Goal: Task Accomplishment & Management: Complete application form

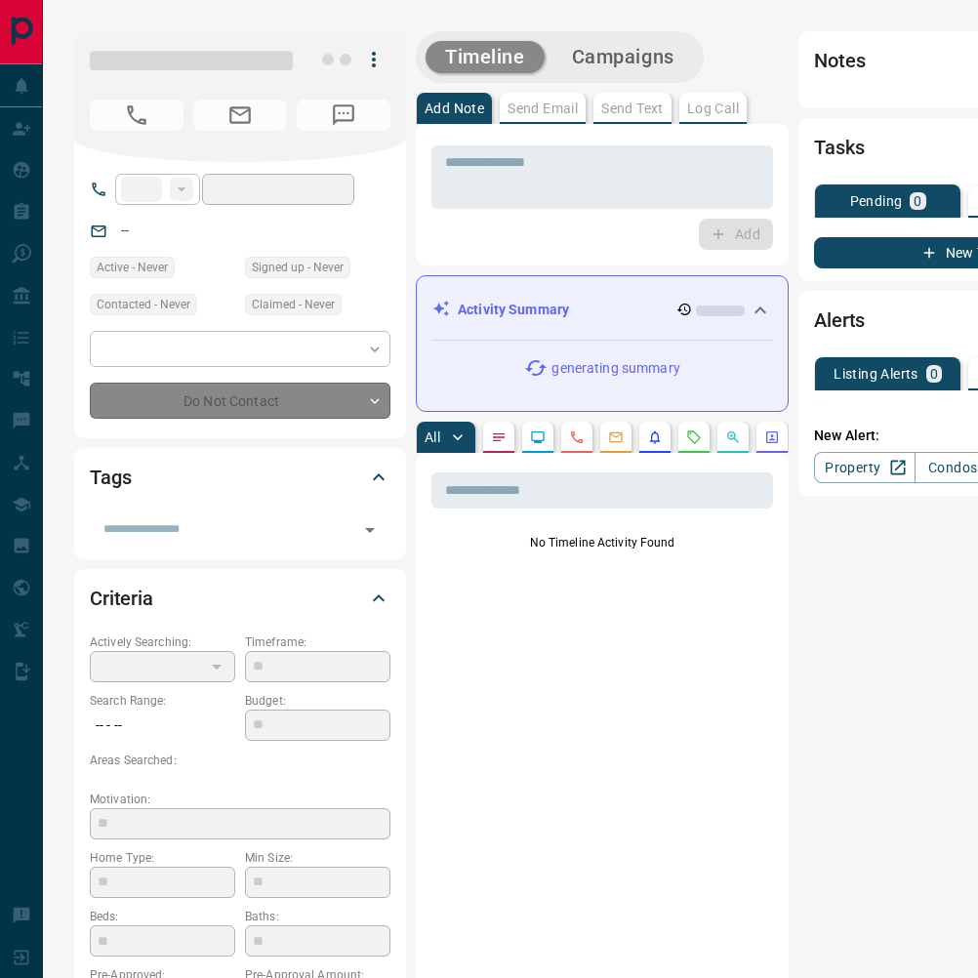
type input "***"
type input "**********"
type input "*"
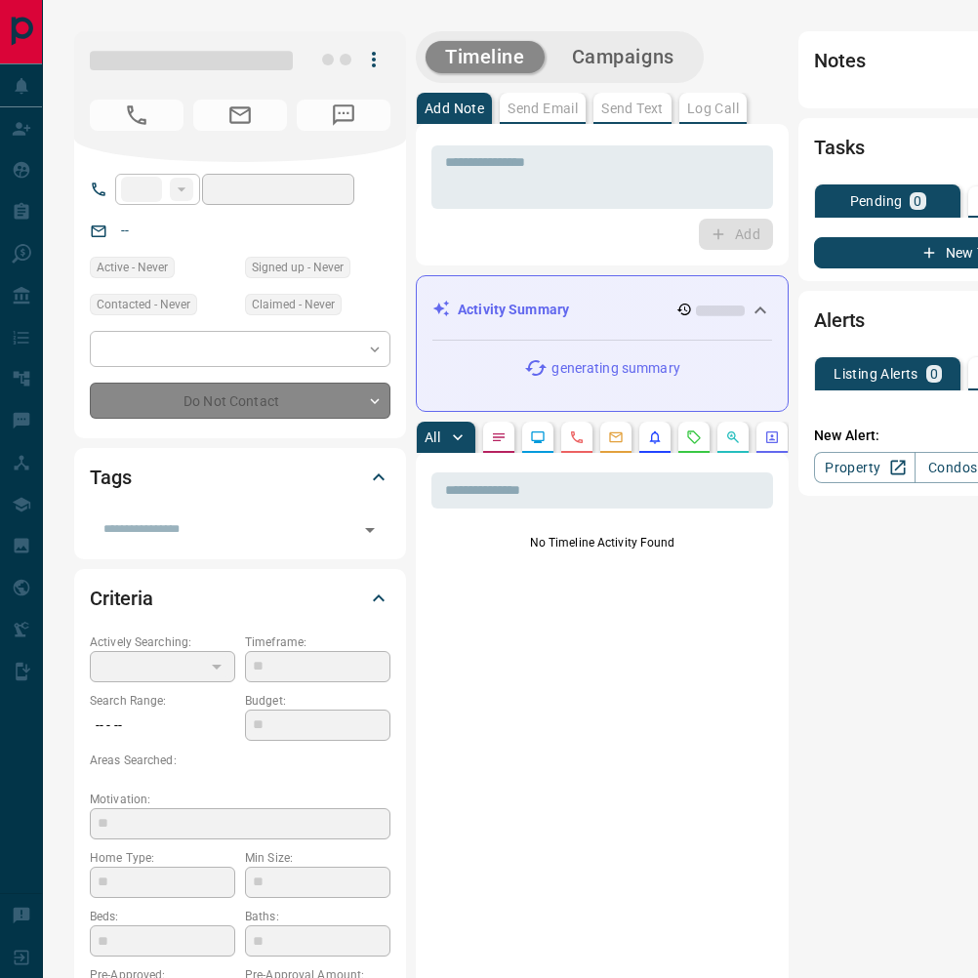
type input "**********"
type input "*******"
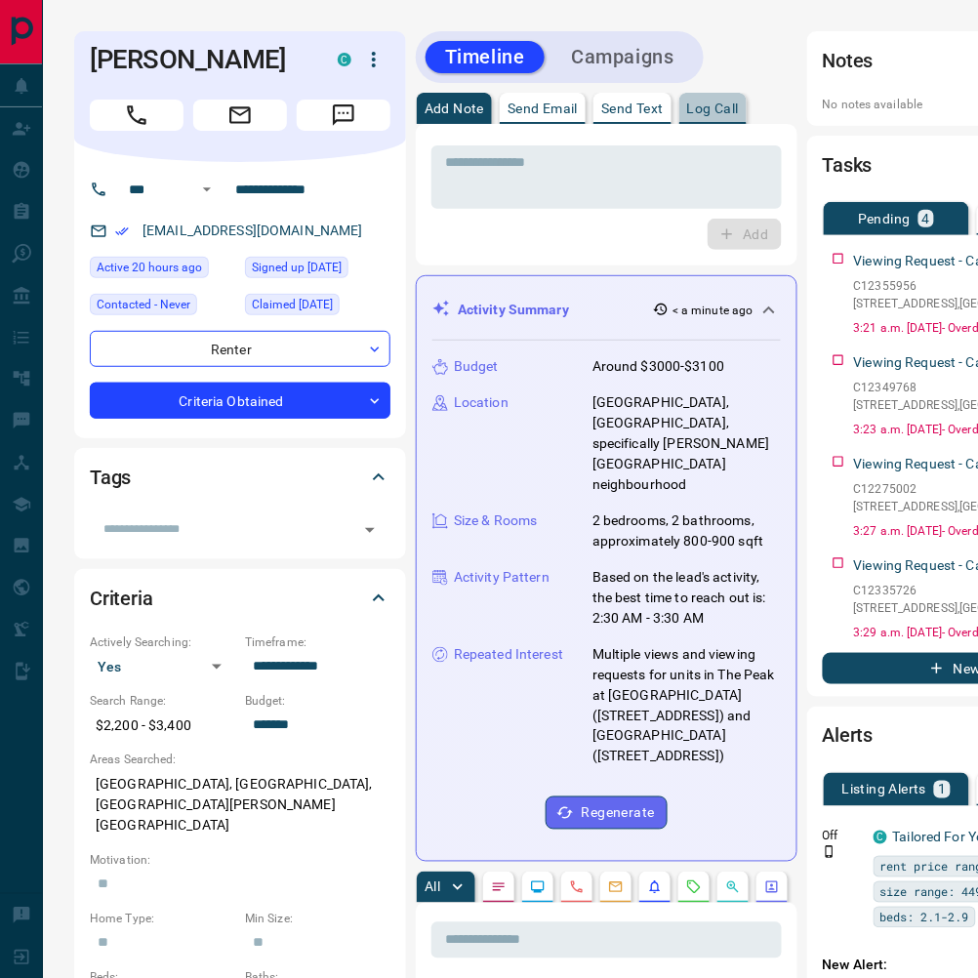
click at [722, 110] on p "Log Call" at bounding box center [713, 108] width 52 height 14
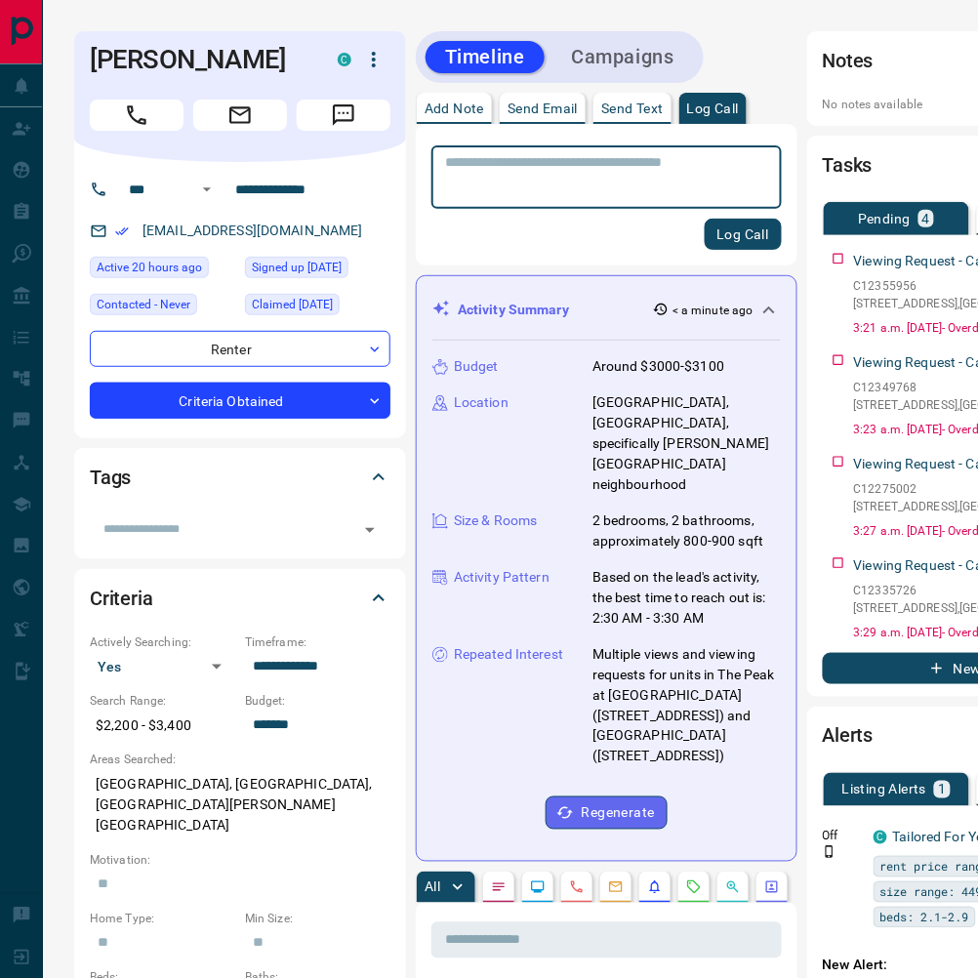
click at [739, 235] on button "Log Call" at bounding box center [742, 234] width 77 height 31
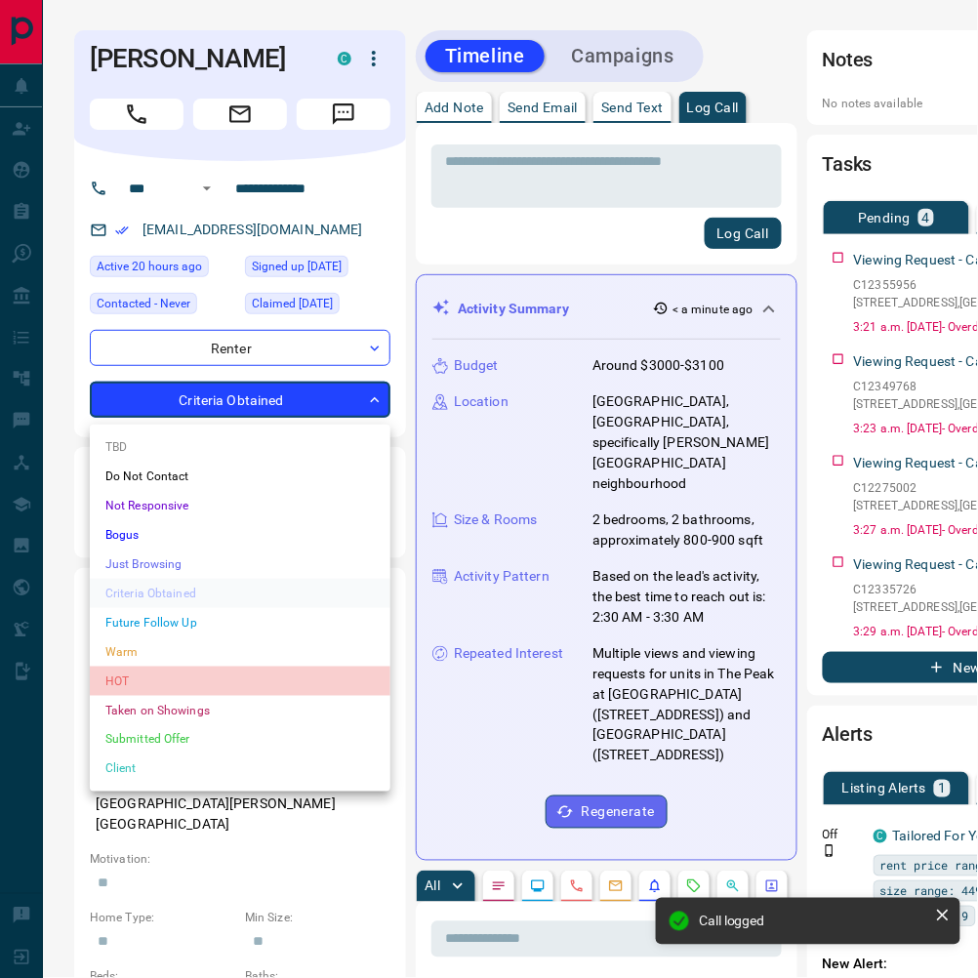
click at [209, 669] on li "HOT" at bounding box center [240, 680] width 301 height 29
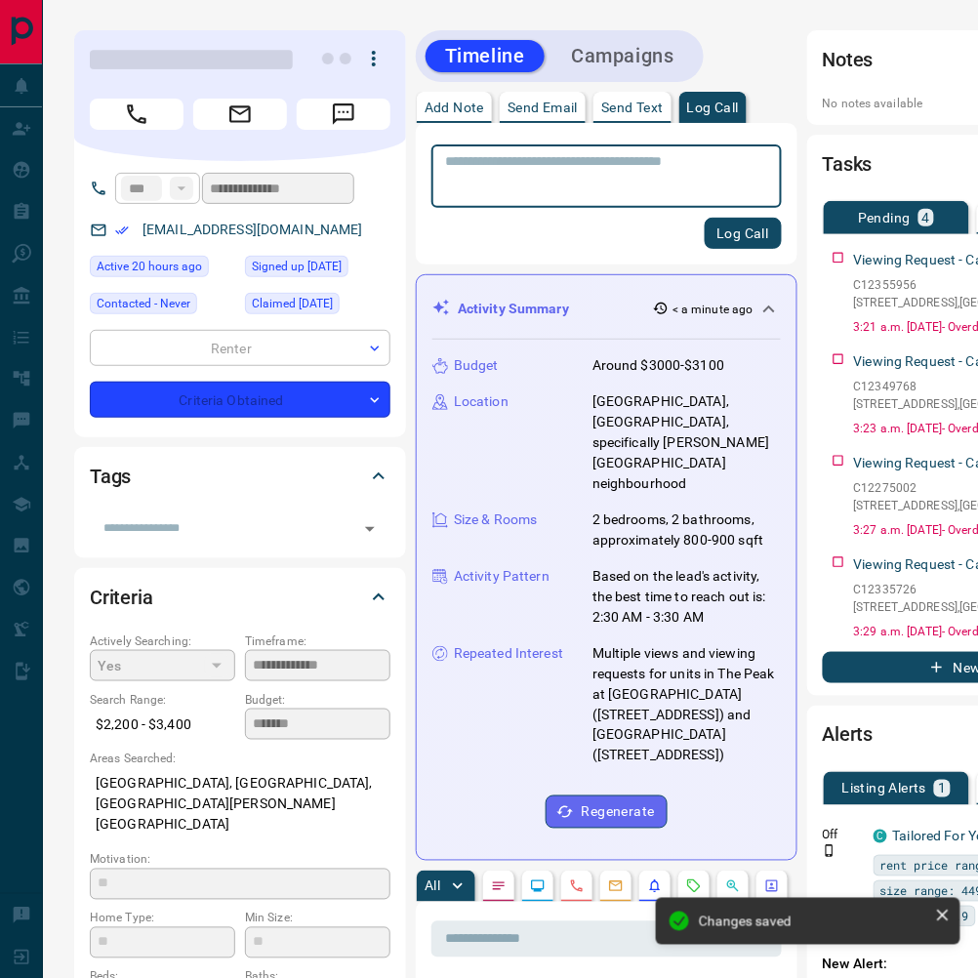
type input "*"
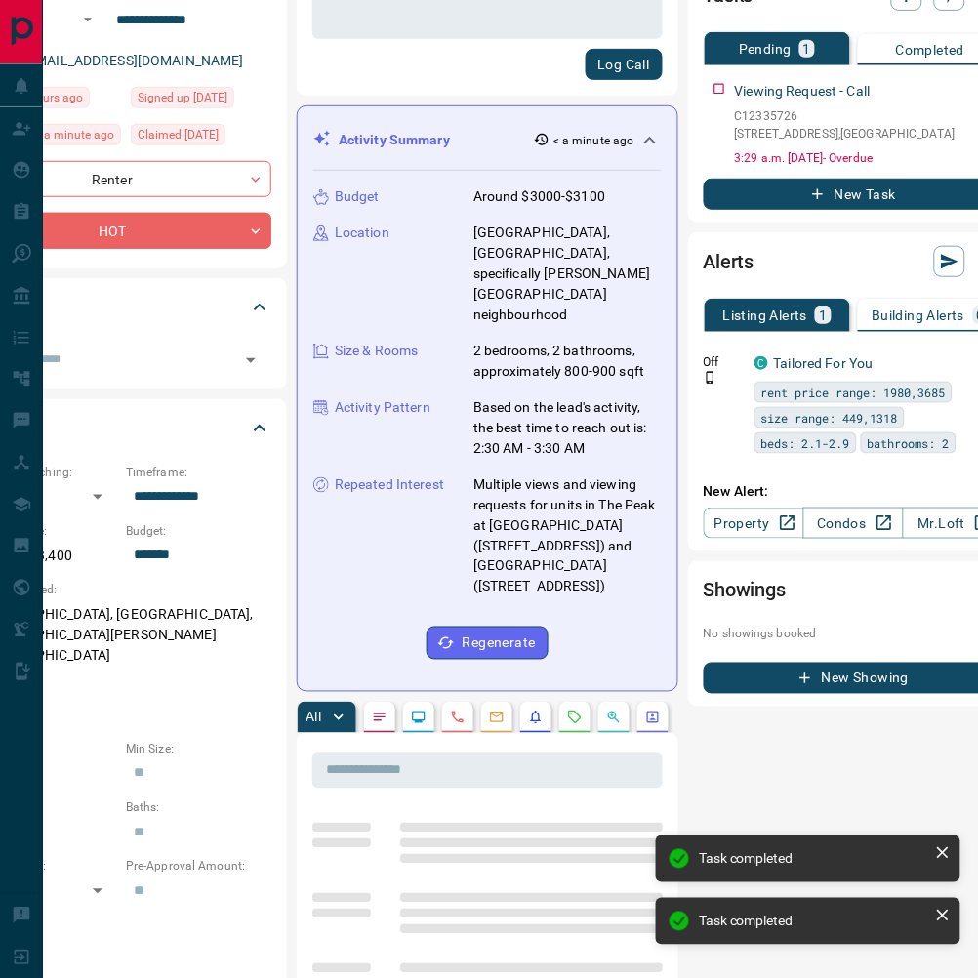
scroll to position [170, 118]
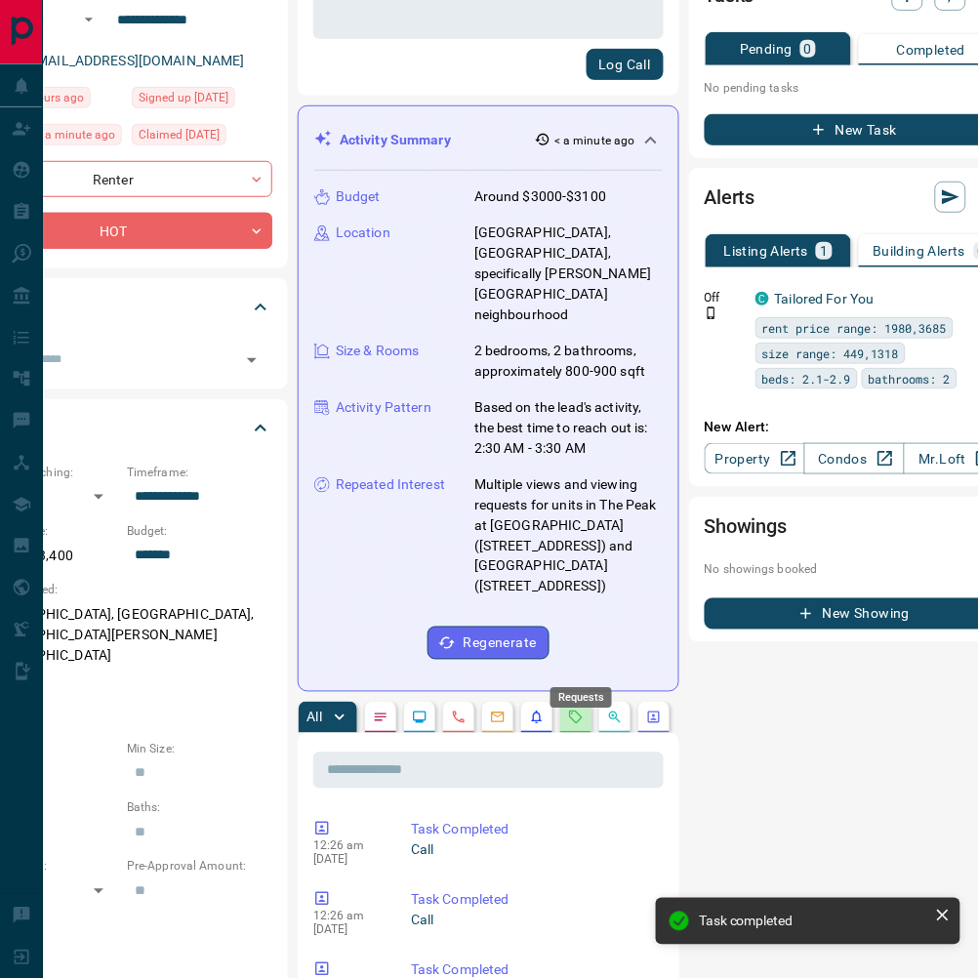
click at [577, 710] on icon "Requests" at bounding box center [576, 716] width 13 height 13
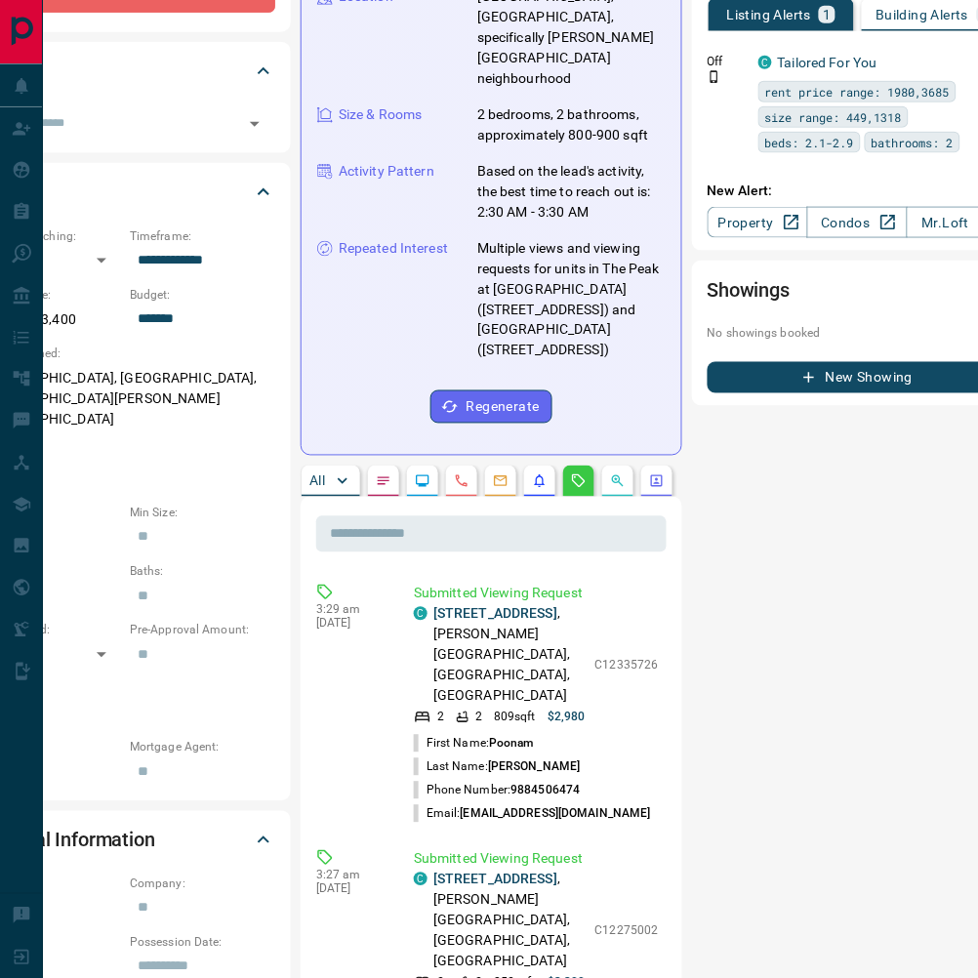
scroll to position [422, 115]
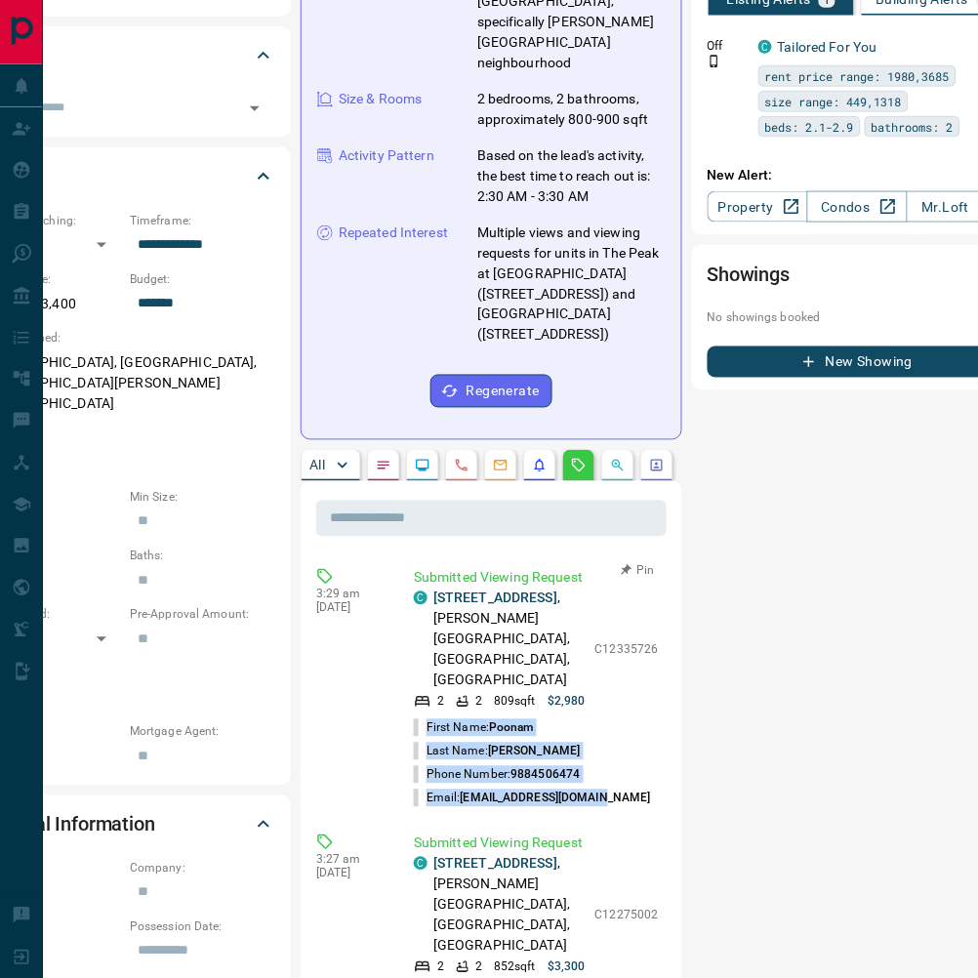
drag, startPoint x: 622, startPoint y: 696, endPoint x: 423, endPoint y: 634, distance: 208.3
click at [423, 716] on ul "First Name: [PERSON_NAME] Last Name: [PERSON_NAME] Phone Number: [PHONE_NUMBER]…" at bounding box center [536, 763] width 245 height 94
copy ul "First Name: [PERSON_NAME] Last Name: [PERSON_NAME] Phone Number: [PHONE_NUMBER]…"
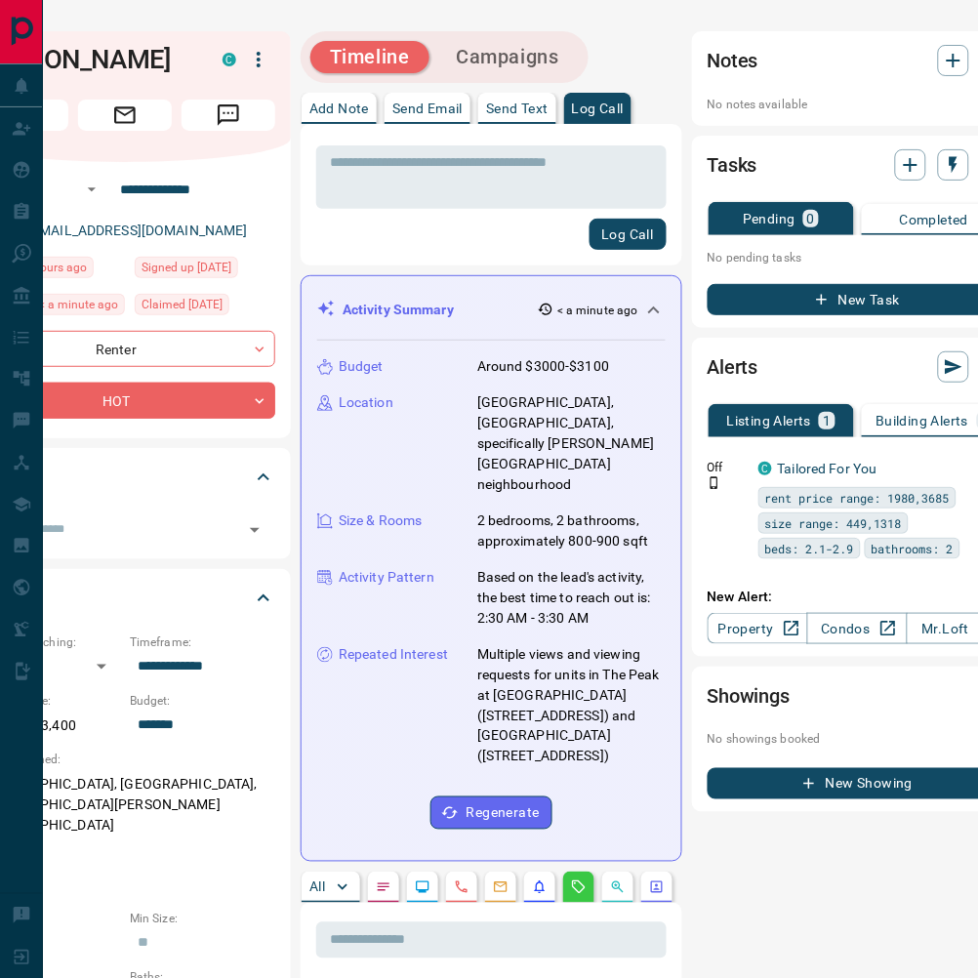
scroll to position [0, 115]
click at [942, 68] on icon "button" at bounding box center [953, 60] width 23 height 23
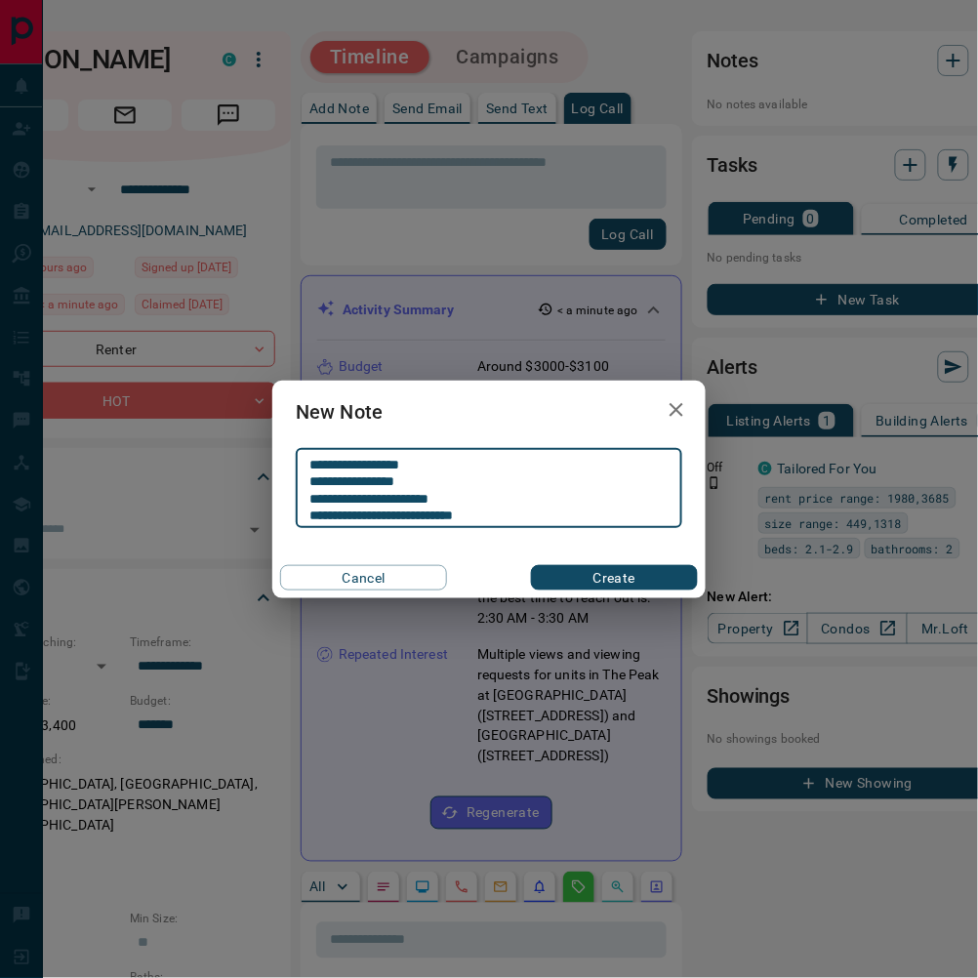
type textarea "**********"
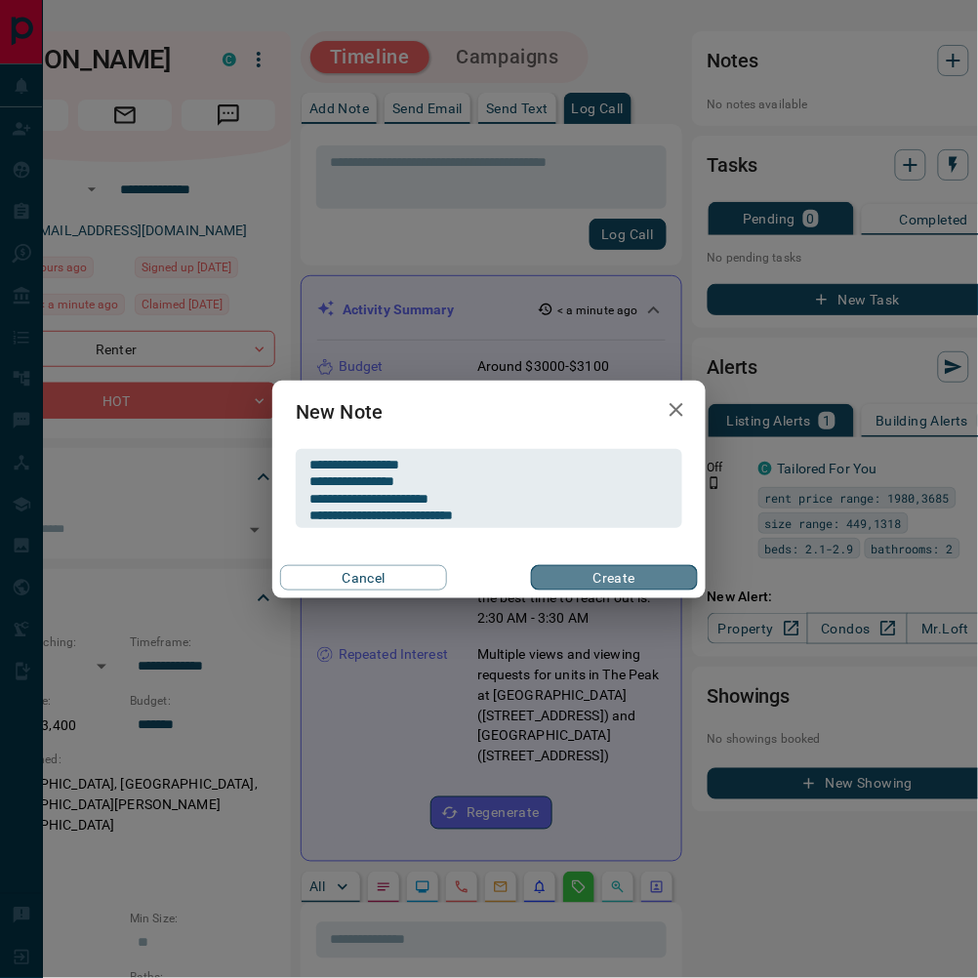
click at [650, 580] on button "Create" at bounding box center [614, 577] width 167 height 25
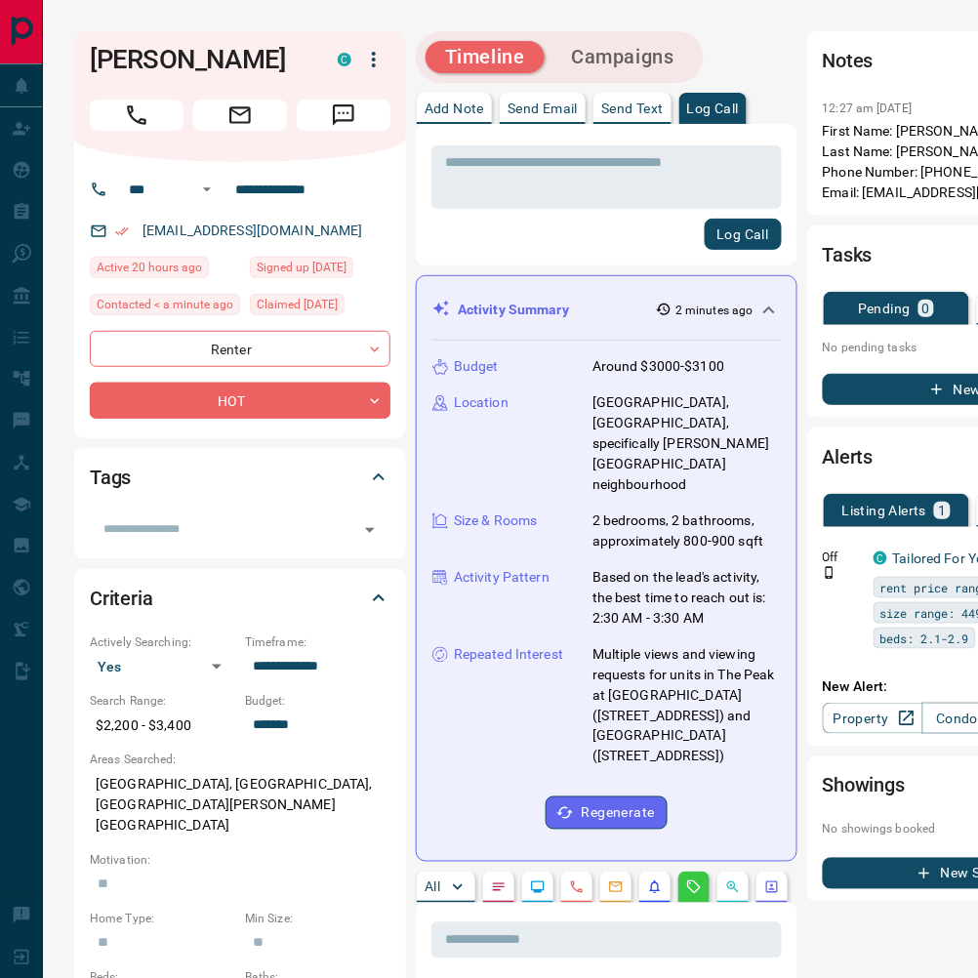
scroll to position [0, 0]
click at [317, 238] on div "[EMAIL_ADDRESS][DOMAIN_NAME]" at bounding box center [240, 231] width 301 height 32
drag, startPoint x: 317, startPoint y: 238, endPoint x: 149, endPoint y: 228, distance: 168.1
click at [137, 230] on div "[EMAIL_ADDRESS][DOMAIN_NAME]" at bounding box center [240, 231] width 301 height 32
click at [172, 231] on link "[EMAIL_ADDRESS][DOMAIN_NAME]" at bounding box center [252, 230] width 221 height 16
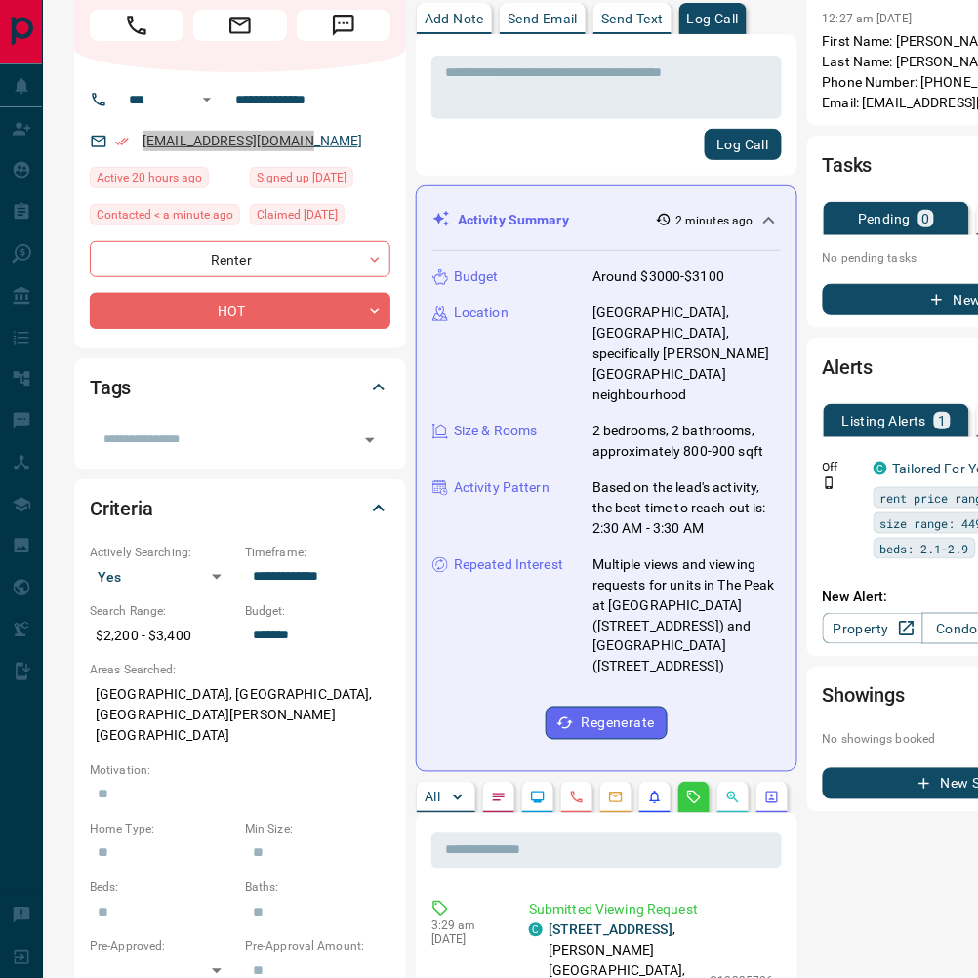
scroll to position [91, 0]
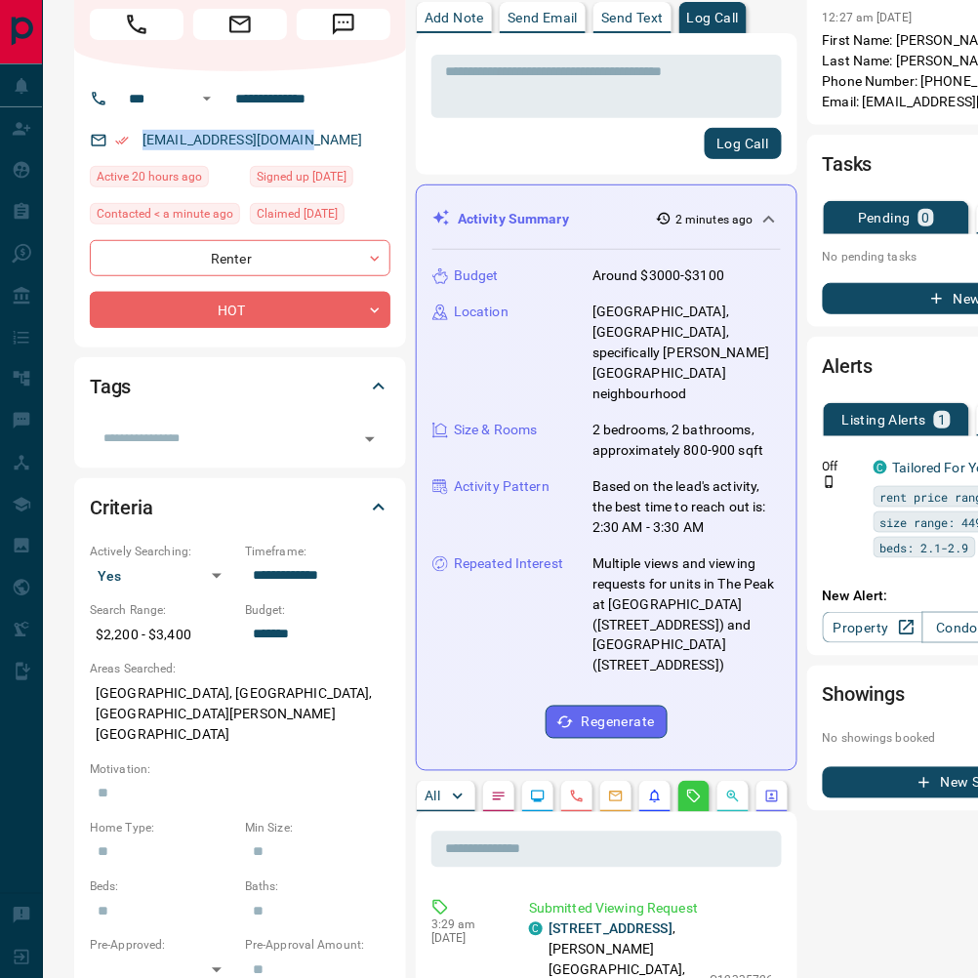
drag, startPoint x: 316, startPoint y: 143, endPoint x: 138, endPoint y: 138, distance: 178.6
click at [138, 138] on div "[EMAIL_ADDRESS][DOMAIN_NAME]" at bounding box center [240, 140] width 301 height 32
copy link "[EMAIL_ADDRESS][DOMAIN_NAME]"
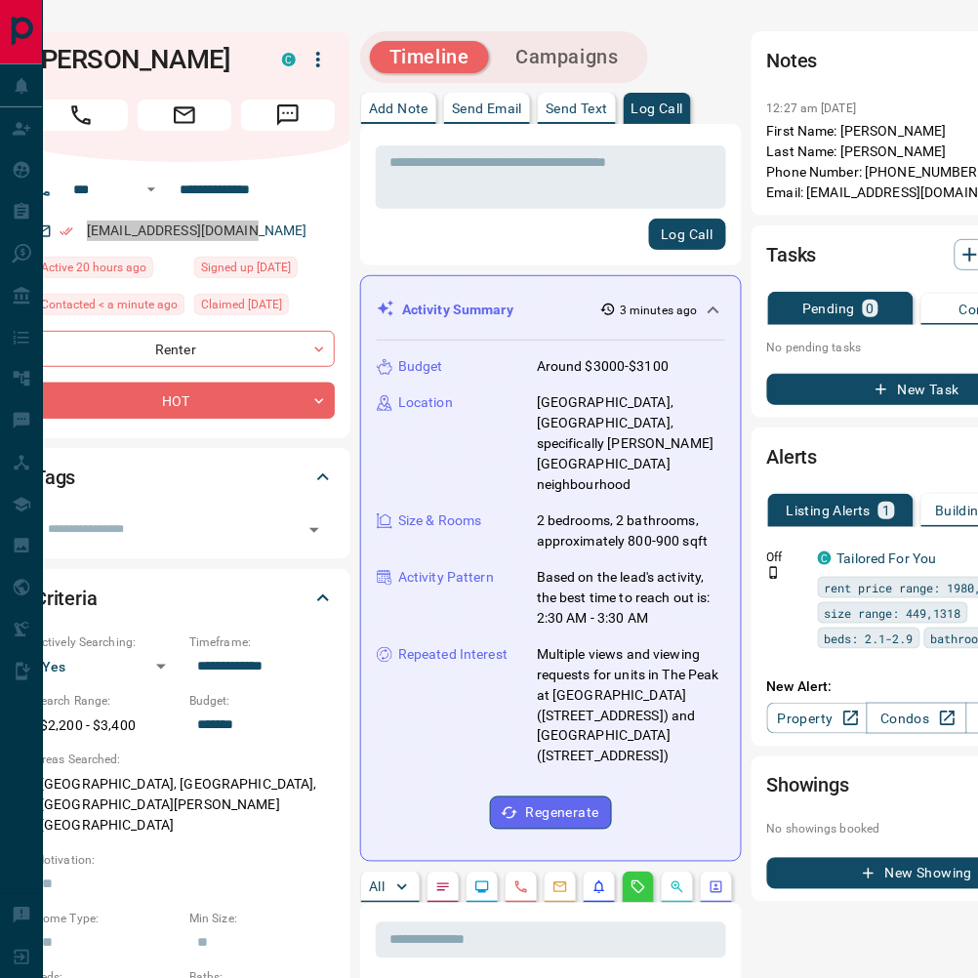
scroll to position [0, 56]
click at [306, 219] on div "**********" at bounding box center [185, 300] width 332 height 276
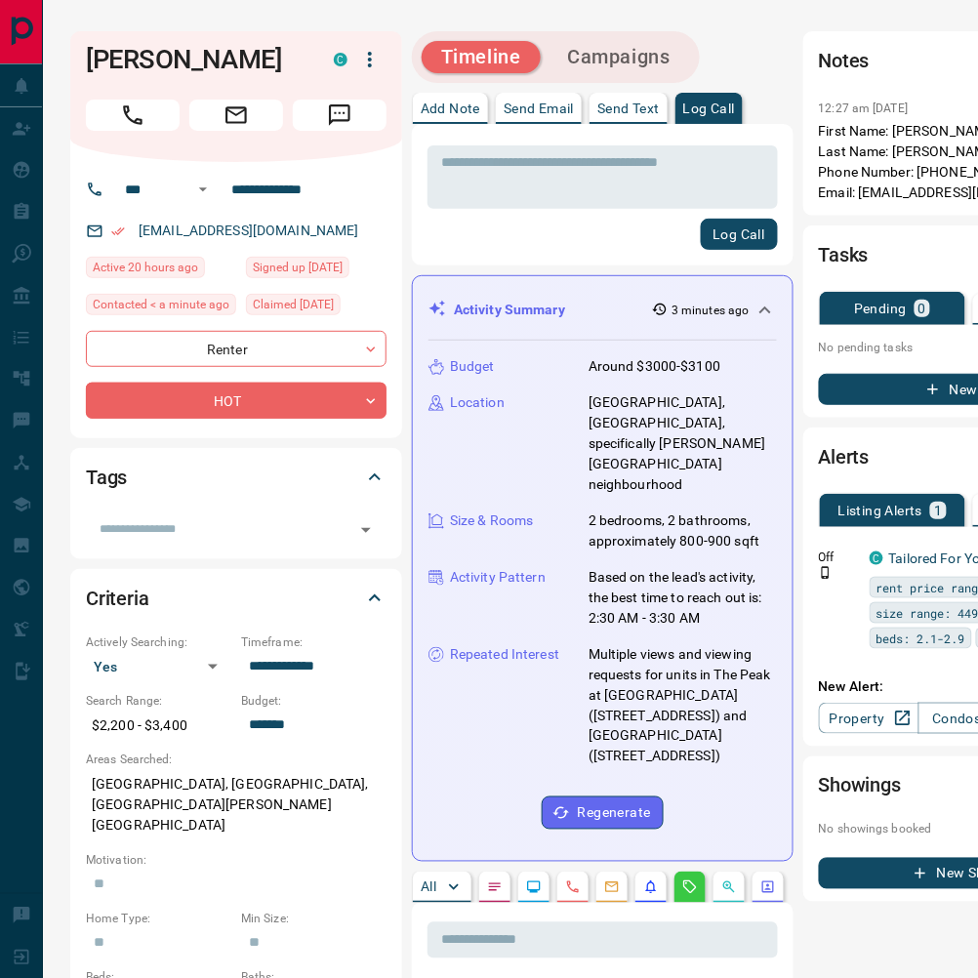
scroll to position [0, 1]
